Goal: Task Accomplishment & Management: Manage account settings

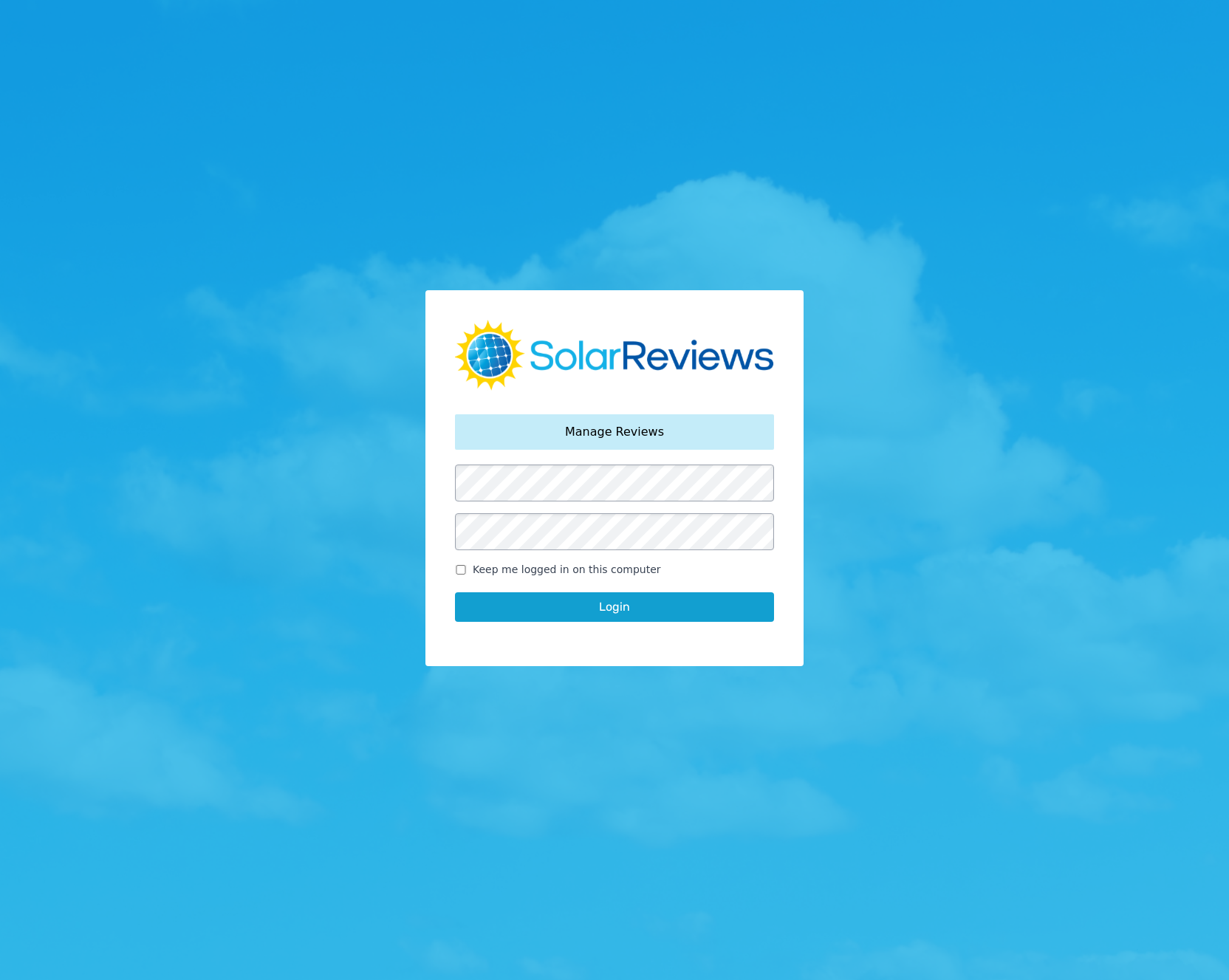
click at [528, 773] on div "Your password has been reset. Manage Reviews Keep me logged in on this computer…" at bounding box center [614, 490] width 1229 height 980
click at [601, 607] on button "Login" at bounding box center [614, 607] width 319 height 30
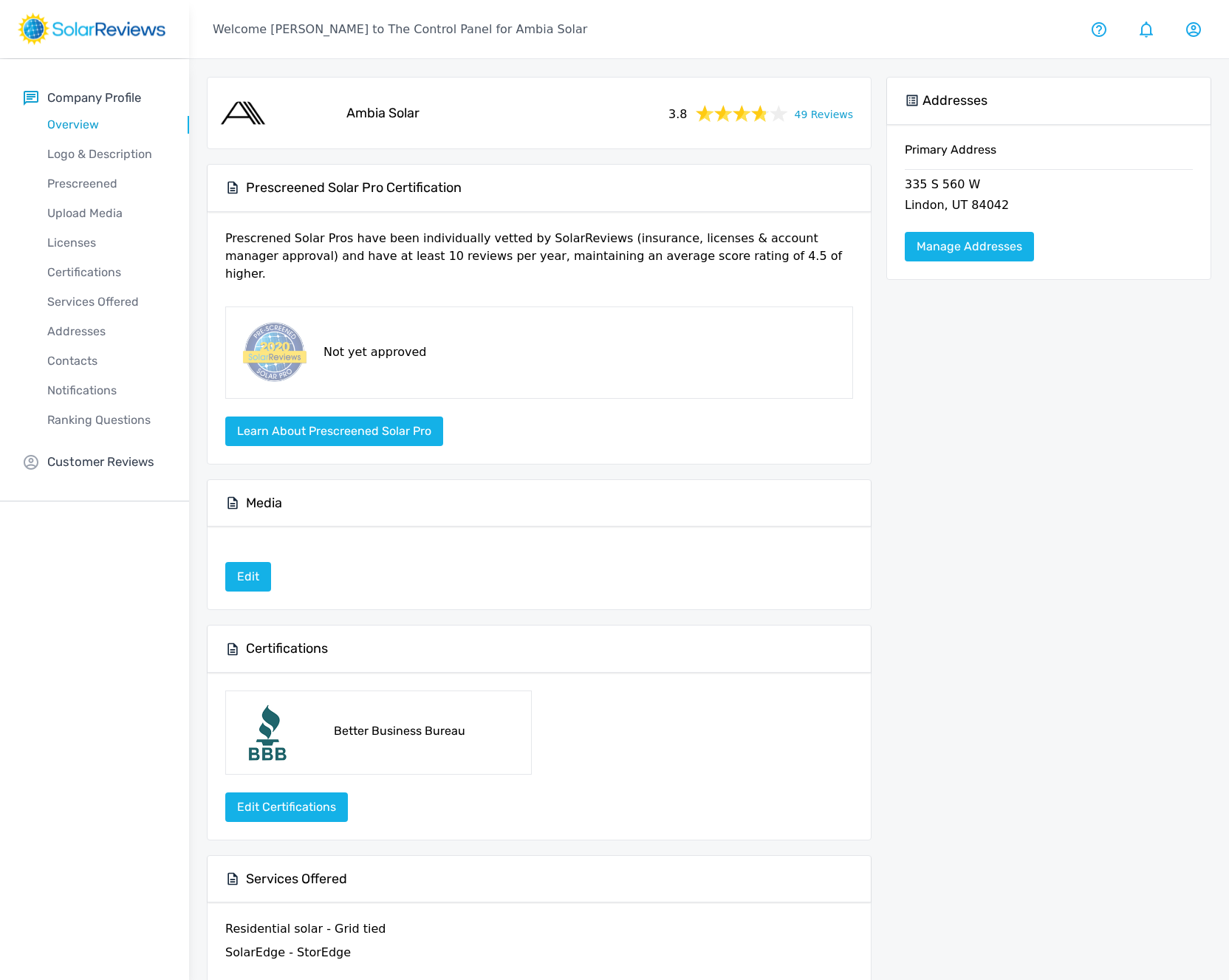
drag, startPoint x: 83, startPoint y: 462, endPoint x: 90, endPoint y: 461, distance: 7.1
click at [82, 462] on p "Customer Reviews" at bounding box center [100, 461] width 107 height 19
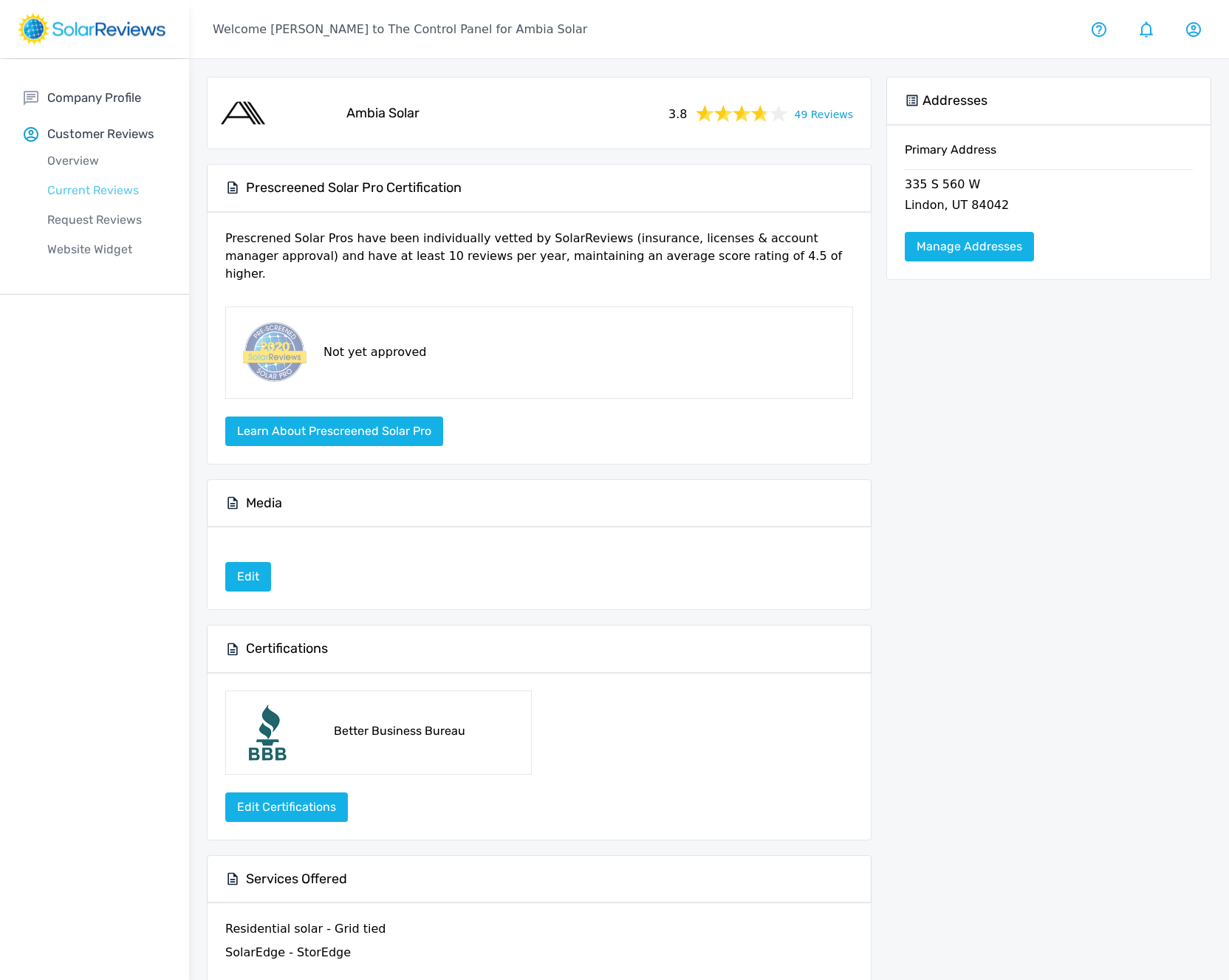
click at [74, 185] on p "Current Reviews" at bounding box center [106, 191] width 165 height 18
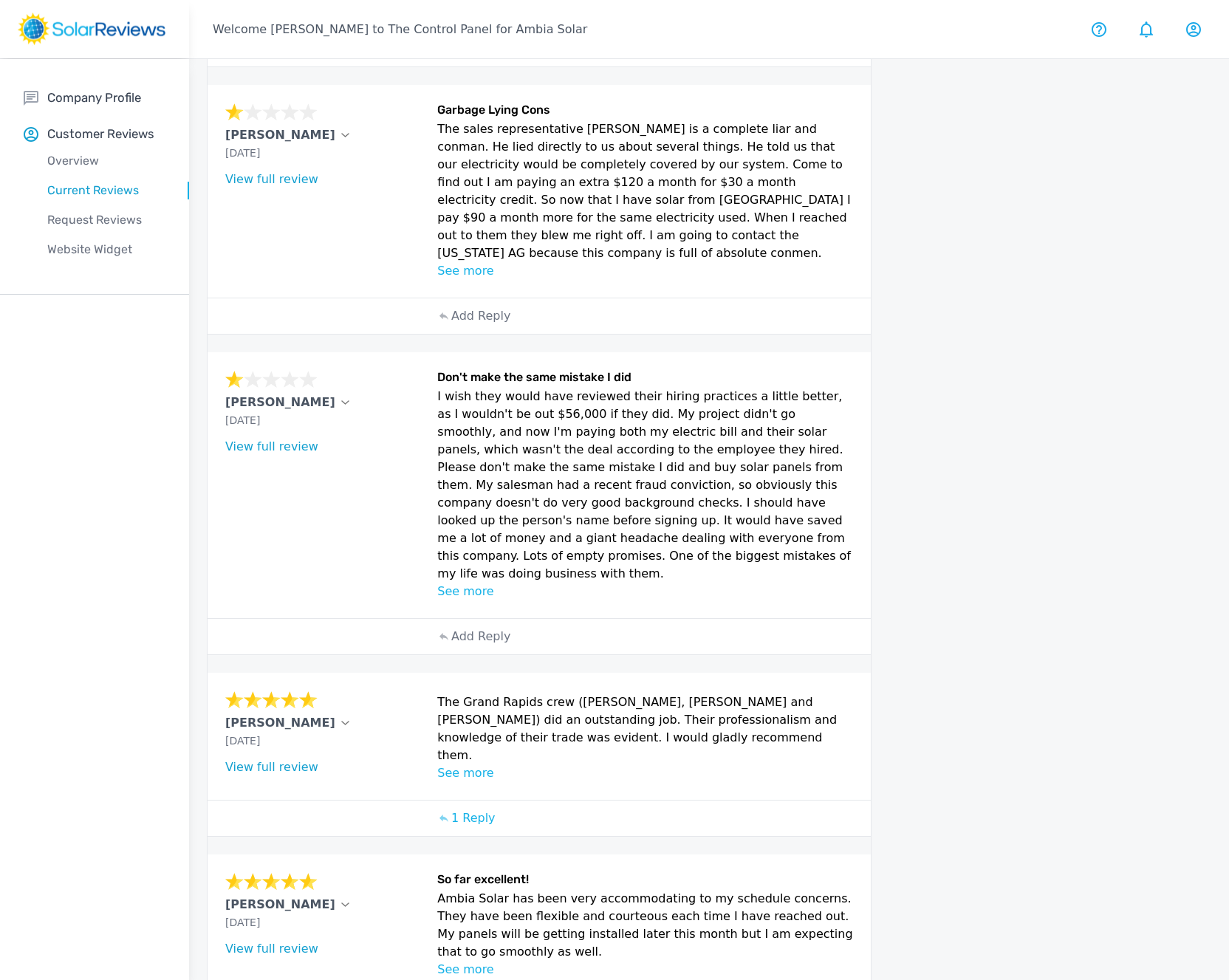
scroll to position [389, 0]
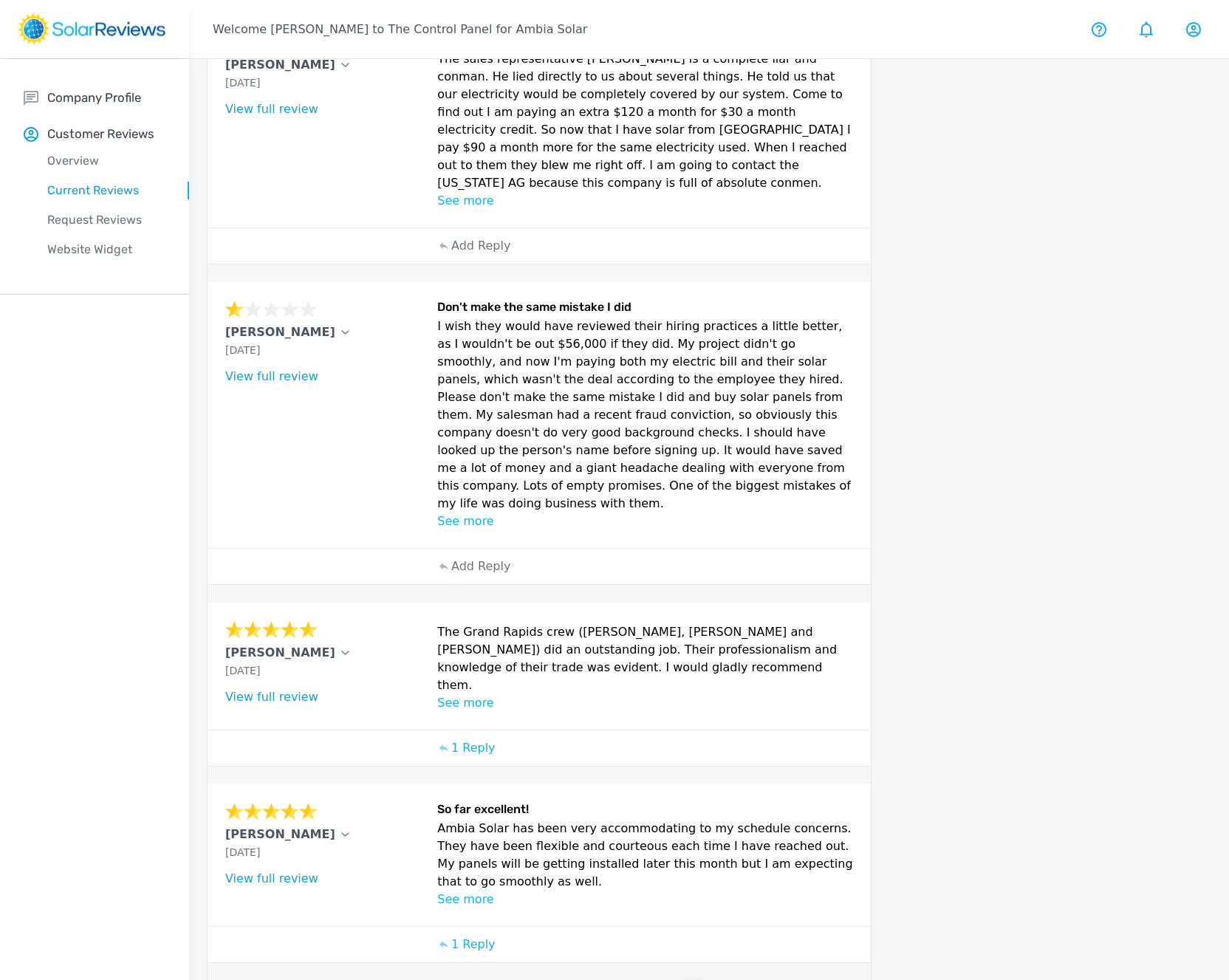
click at [460, 512] on p "See more" at bounding box center [645, 521] width 416 height 18
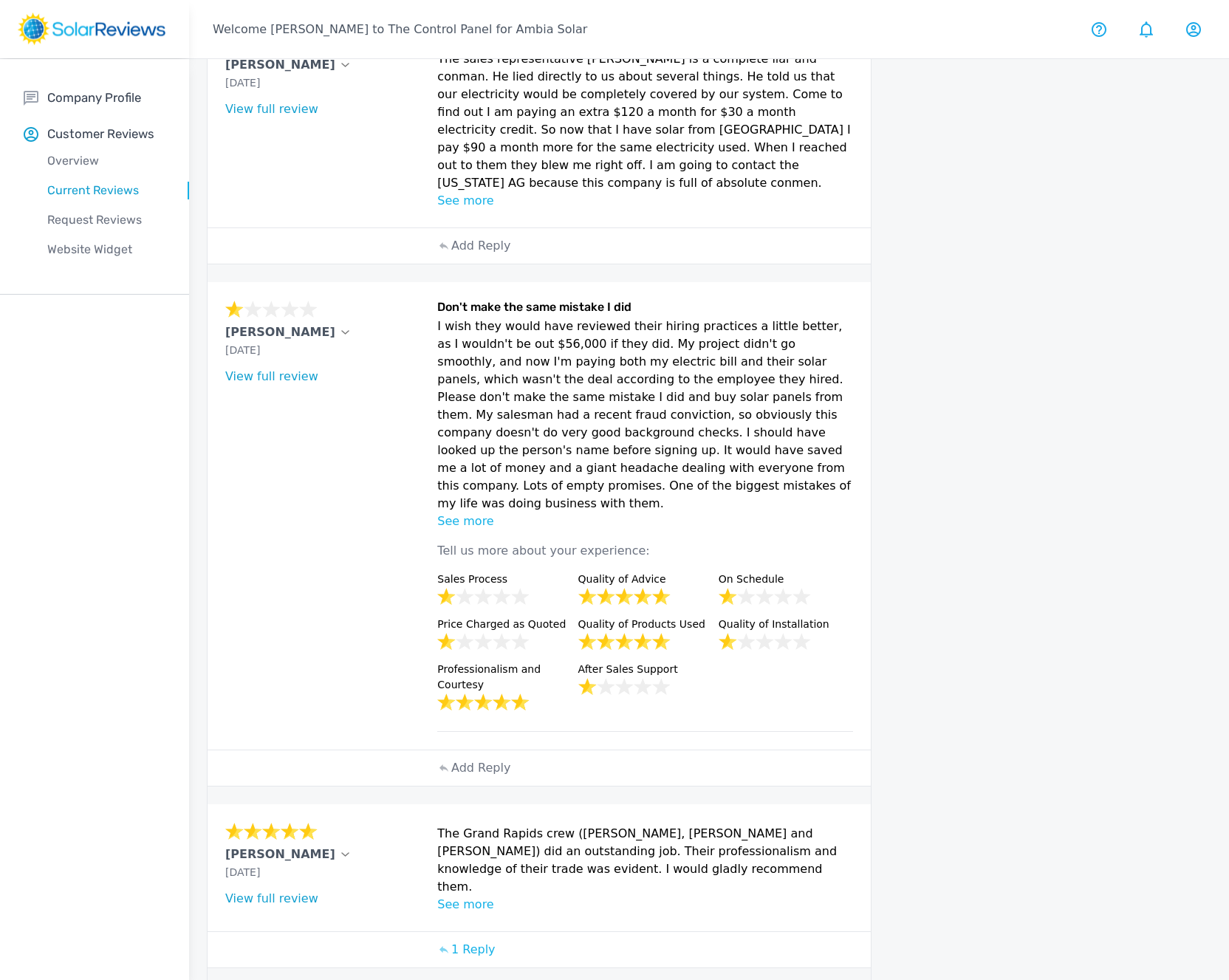
click at [887, 476] on div at bounding box center [1049, 447] width 325 height 1519
